Goal: Task Accomplishment & Management: Use online tool/utility

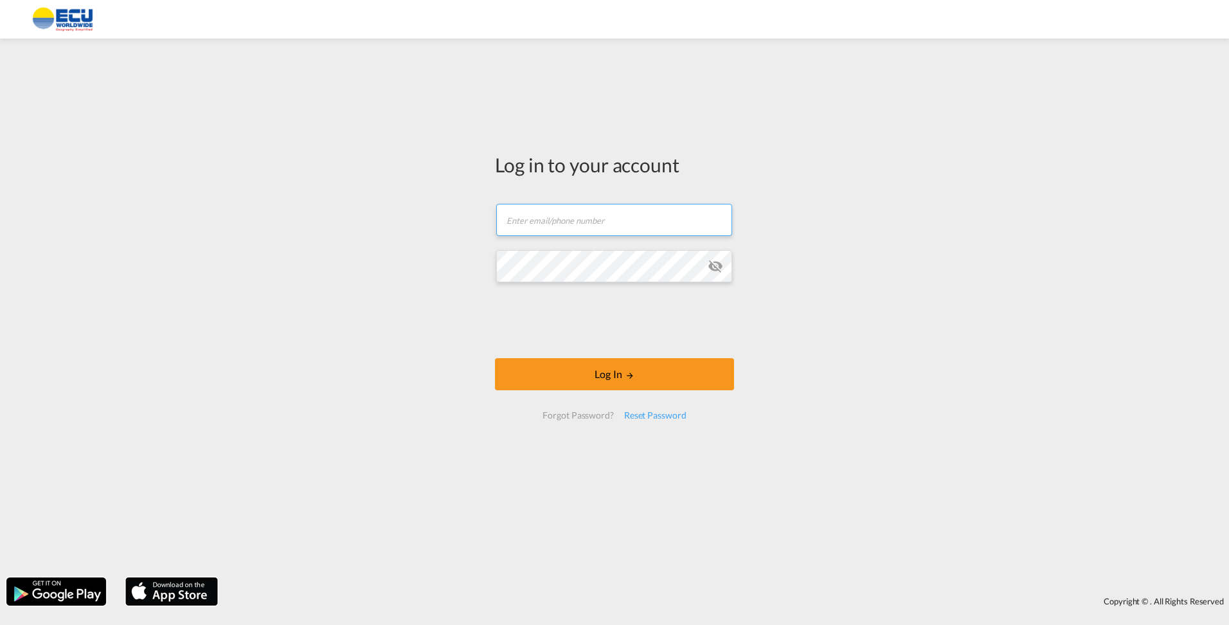
click at [611, 224] on input "text" at bounding box center [614, 220] width 236 height 32
type input "[EMAIL_ADDRESS][DOMAIN_NAME]"
click at [495, 358] on button "Log In" at bounding box center [614, 374] width 239 height 32
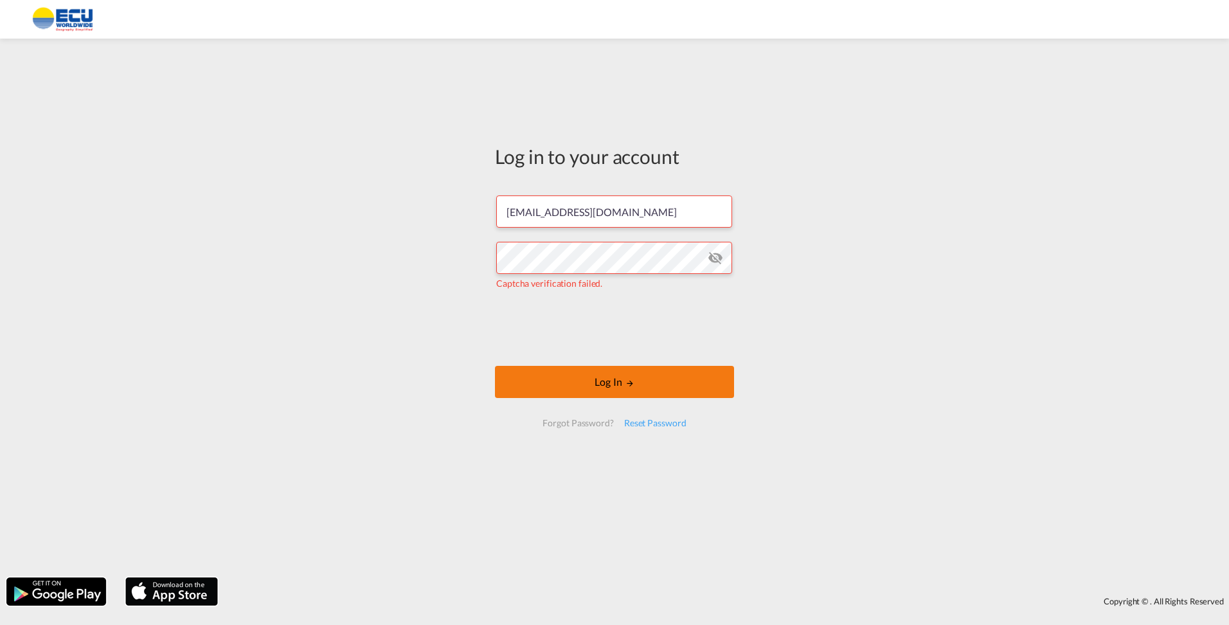
click at [622, 384] on button "Log In" at bounding box center [614, 382] width 239 height 32
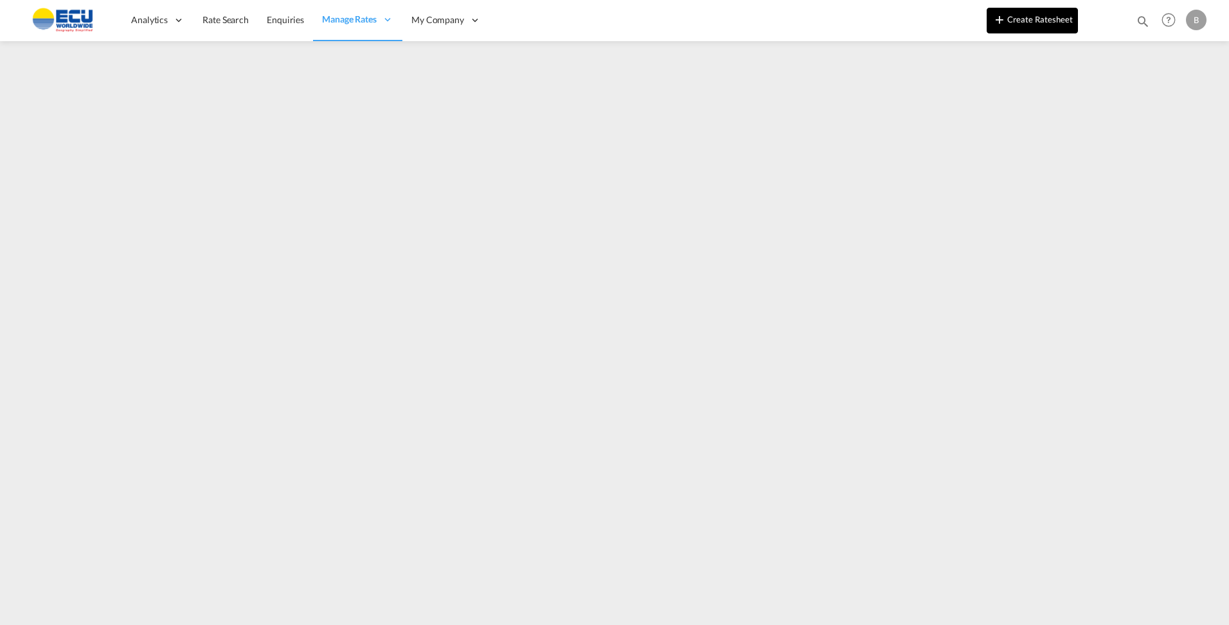
click at [1013, 24] on button "Create Ratesheet" at bounding box center [1032, 21] width 91 height 26
